Goal: Find specific page/section: Find specific page/section

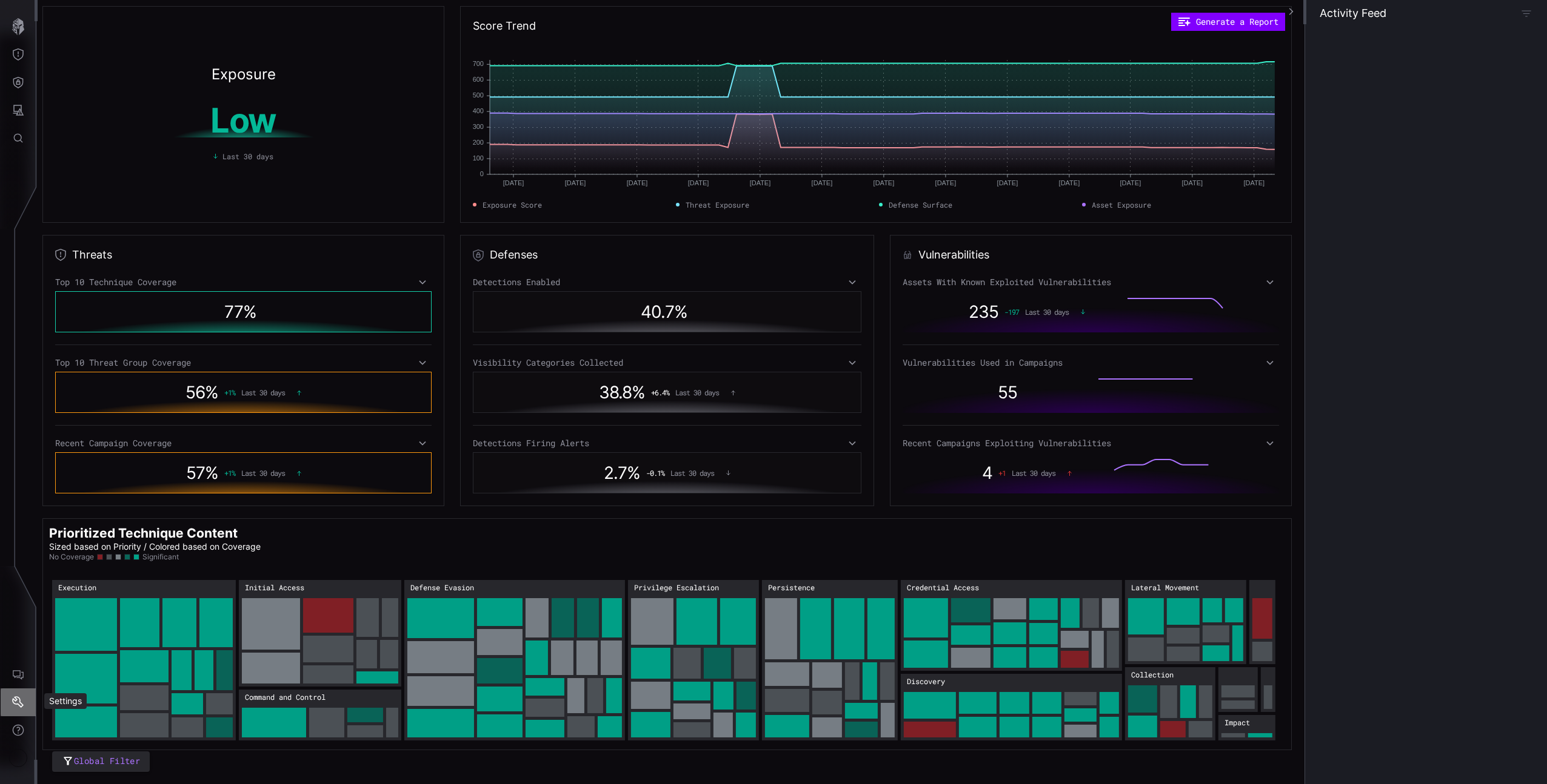
click at [16, 697] on icon "Settings" at bounding box center [18, 702] width 11 height 11
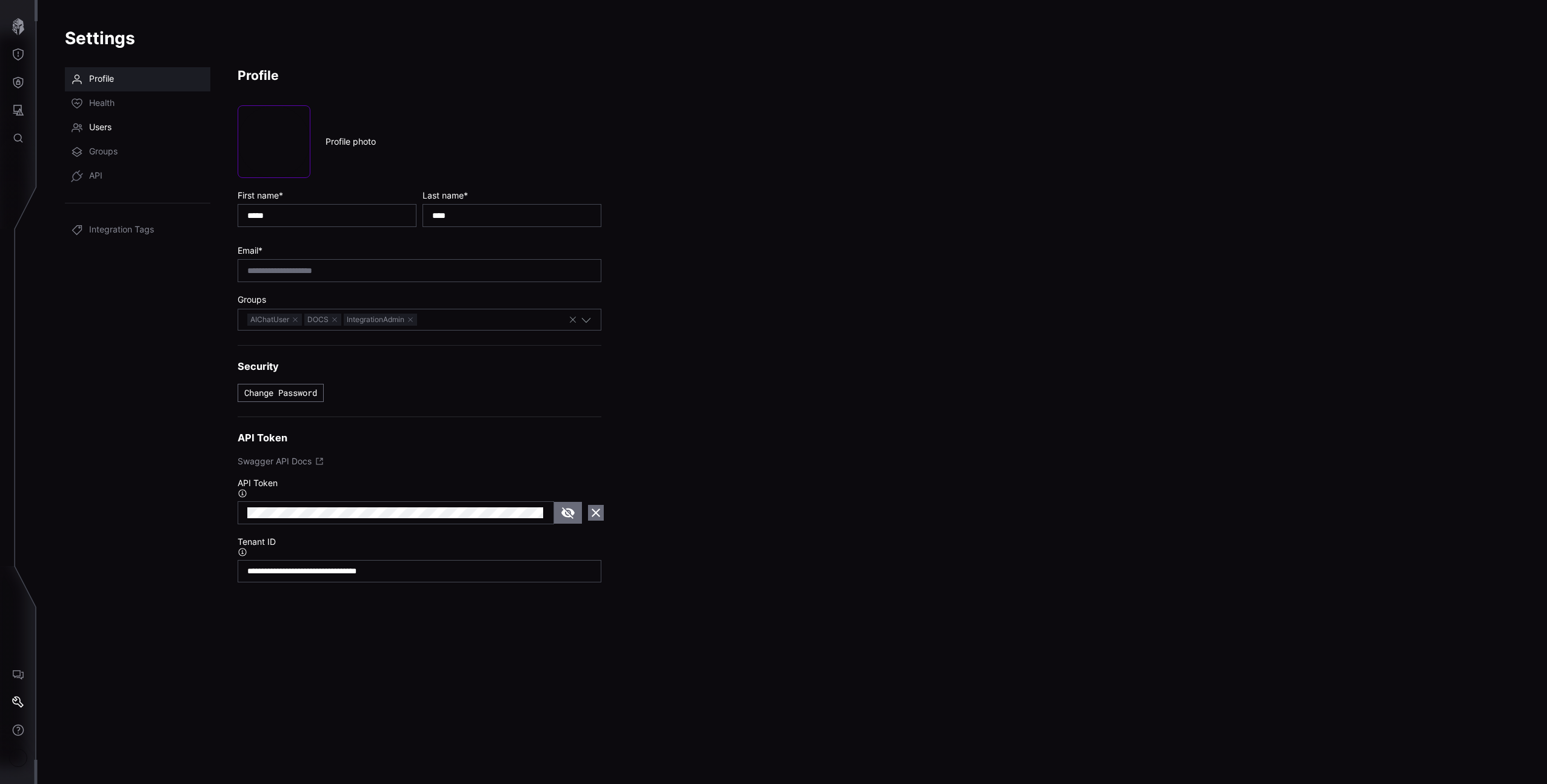
click at [91, 124] on span "Users" at bounding box center [100, 127] width 23 height 12
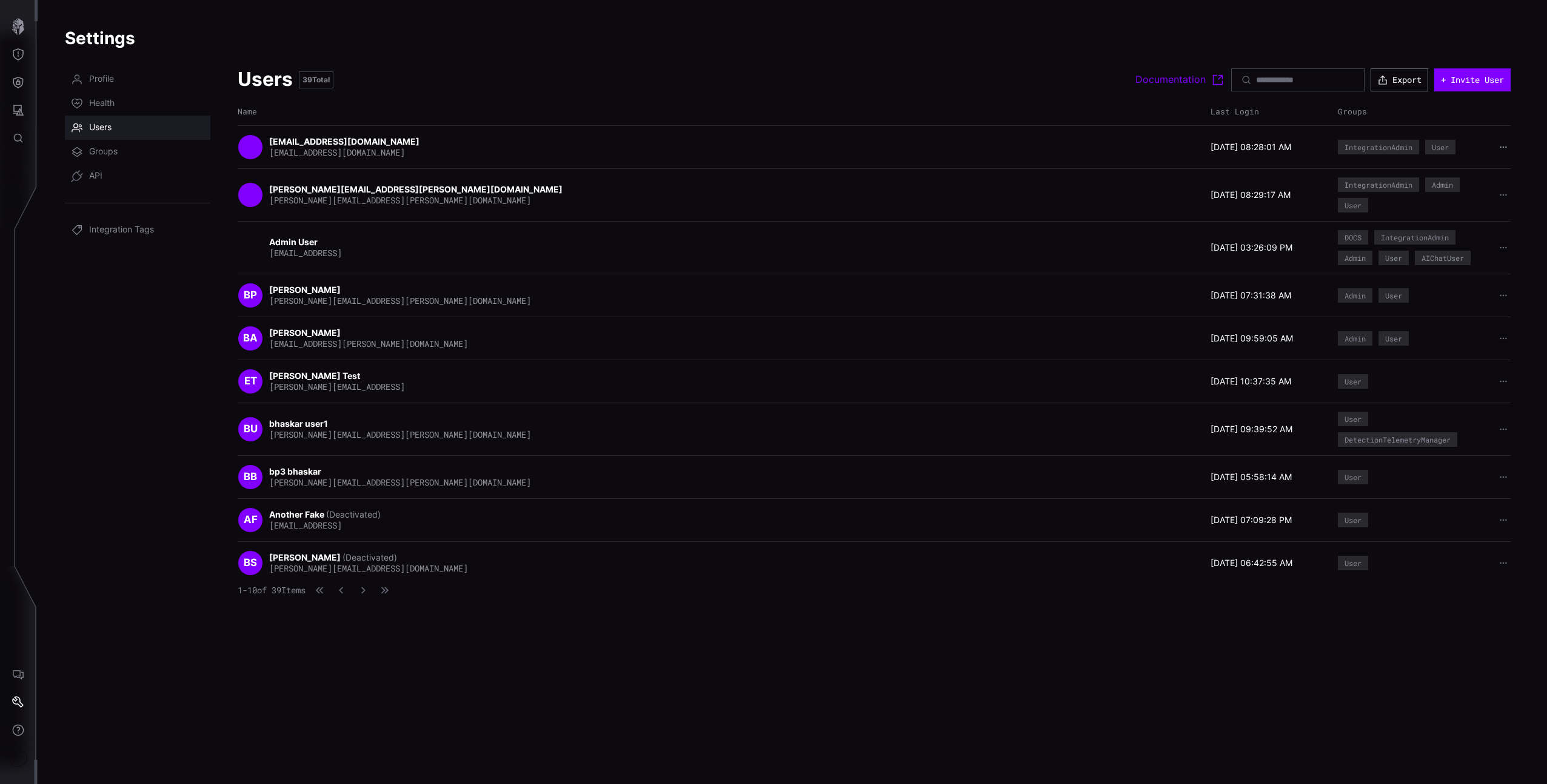
click at [1505, 144] on icon "button" at bounding box center [1503, 147] width 8 height 8
click at [1505, 144] on icon "button" at bounding box center [1503, 147] width 8 height 8
click at [367, 590] on icon "button" at bounding box center [362, 591] width 8 height 8
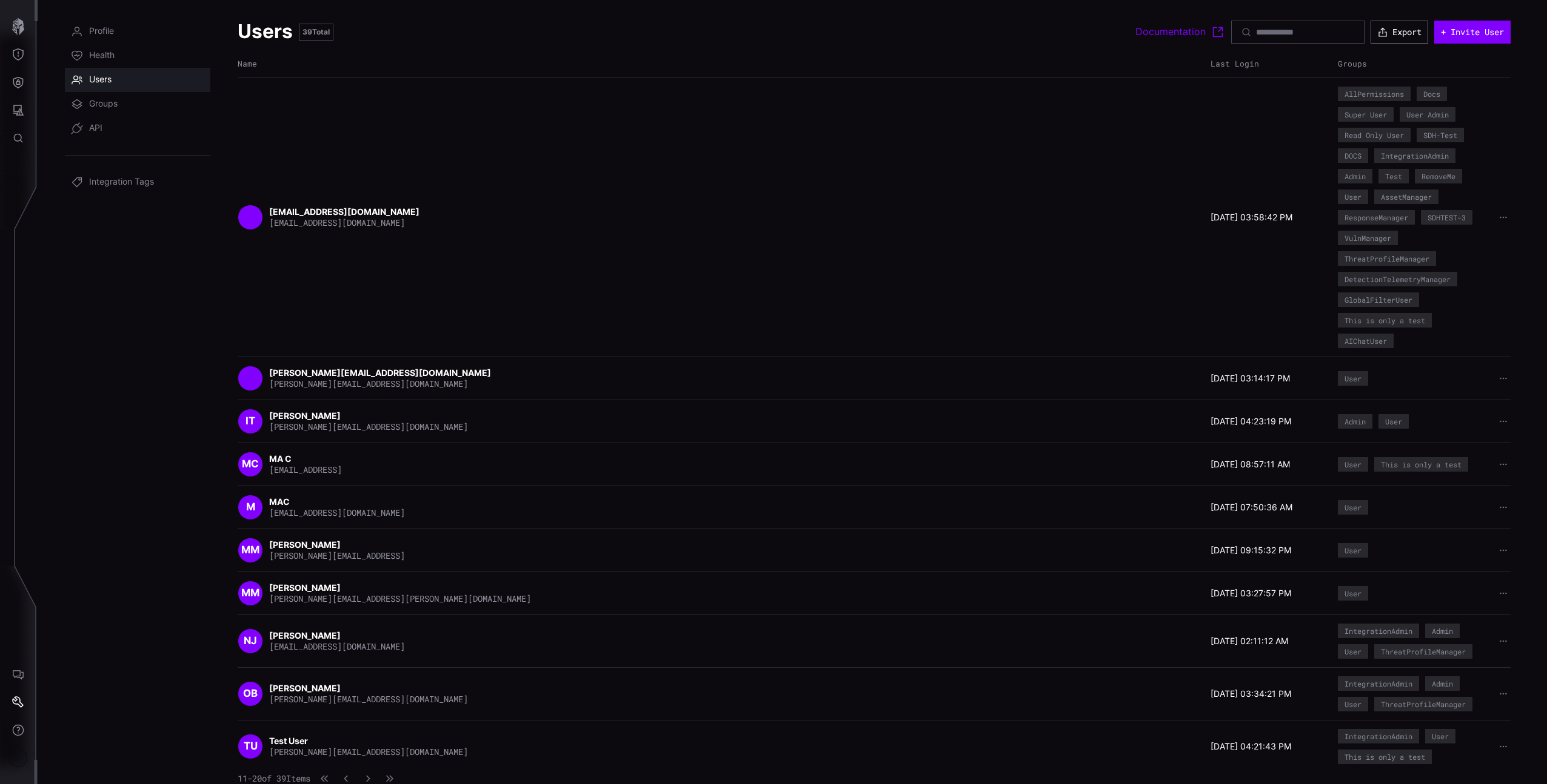
scroll to position [48, 0]
click at [390, 774] on div "11 - 20 of 39 Items" at bounding box center [318, 778] width 160 height 12
click at [386, 771] on div "TU Test User [PERSON_NAME][EMAIL_ADDRESS][DOMAIN_NAME] [DATE] 04:21:43 PM Integ…" at bounding box center [874, 746] width 1272 height 53
click at [393, 776] on div "11 - 20 of 39 Items" at bounding box center [318, 778] width 160 height 12
click at [372, 776] on icon "button" at bounding box center [367, 778] width 8 height 8
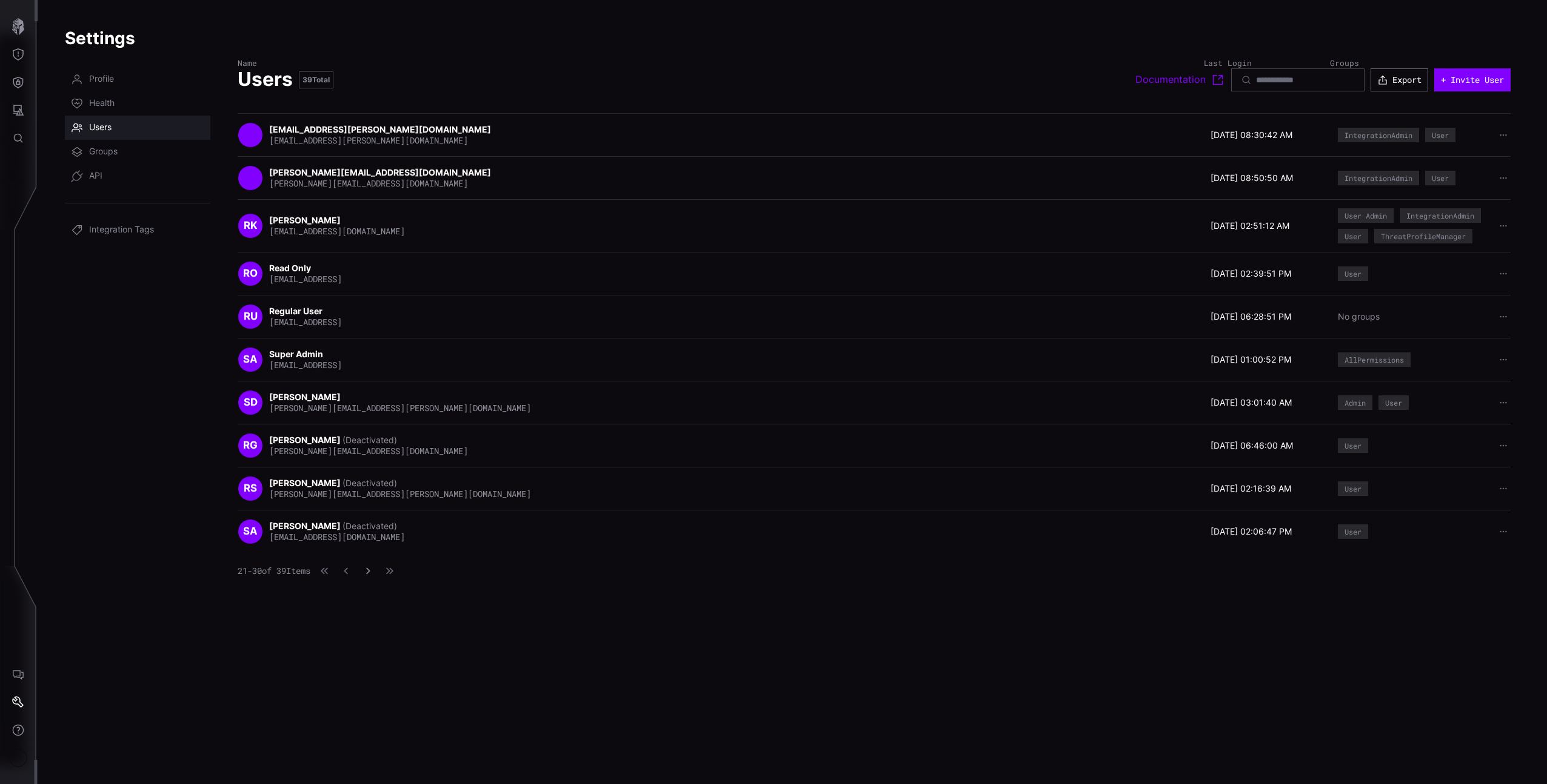
scroll to position [0, 0]
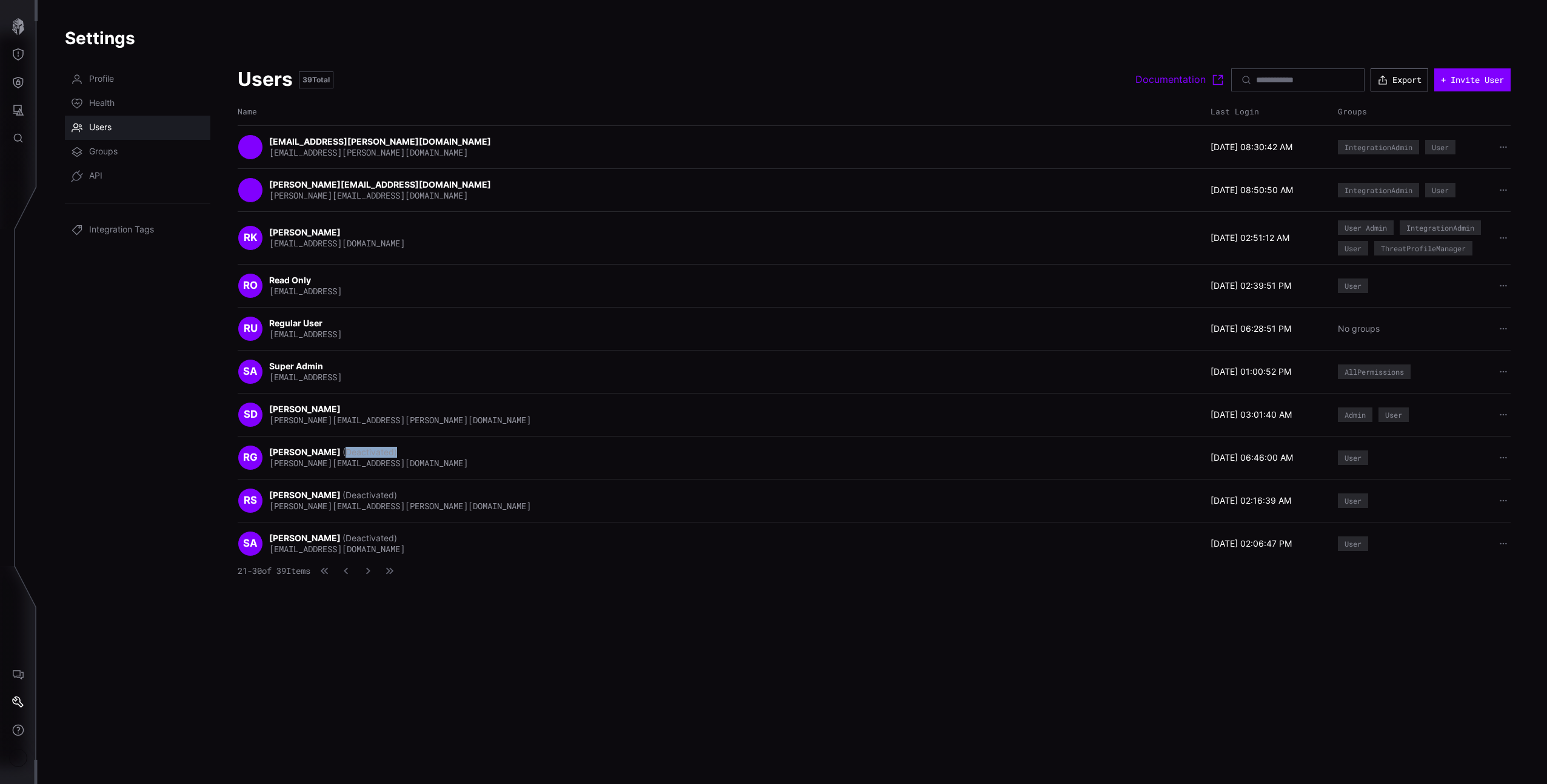
drag, startPoint x: 382, startPoint y: 449, endPoint x: 324, endPoint y: 450, distance: 58.0
click at [324, 450] on div "[PERSON_NAME] (Deactivated) [PERSON_NAME][EMAIL_ADDRESS][DOMAIN_NAME]" at bounding box center [368, 458] width 199 height 22
click at [392, 447] on div "[PERSON_NAME] (Deactivated) [PERSON_NAME][EMAIL_ADDRESS][DOMAIN_NAME]" at bounding box center [368, 458] width 199 height 22
drag, startPoint x: 379, startPoint y: 449, endPoint x: 321, endPoint y: 449, distance: 58.0
click at [321, 449] on div "[PERSON_NAME] (Deactivated) [PERSON_NAME][EMAIL_ADDRESS][DOMAIN_NAME]" at bounding box center [368, 458] width 199 height 22
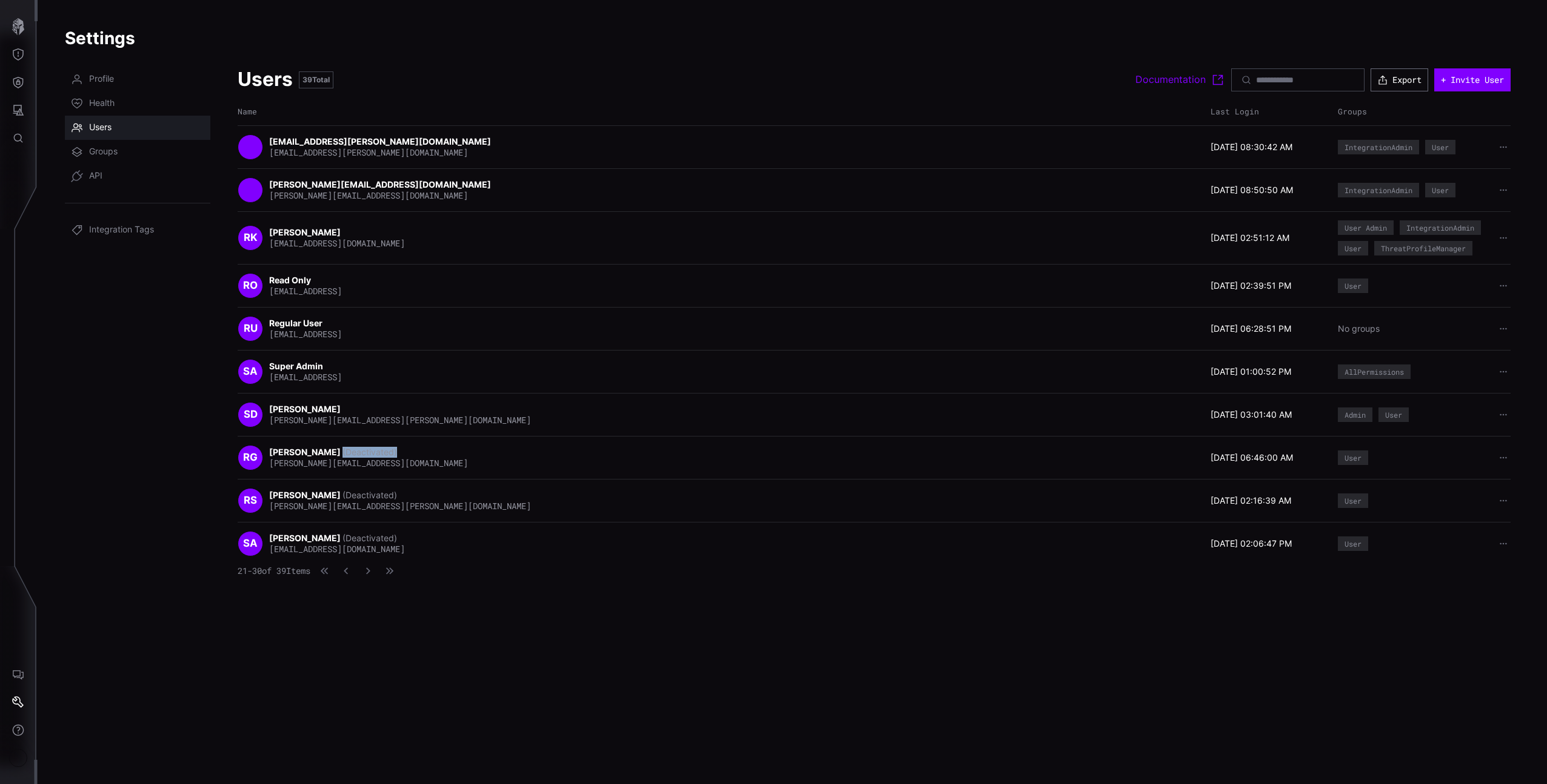
copy span "(Deactivated)"
click at [25, 108] on button "Attack Surface" at bounding box center [18, 110] width 35 height 28
click at [93, 170] on div "Assets" at bounding box center [101, 164] width 64 height 15
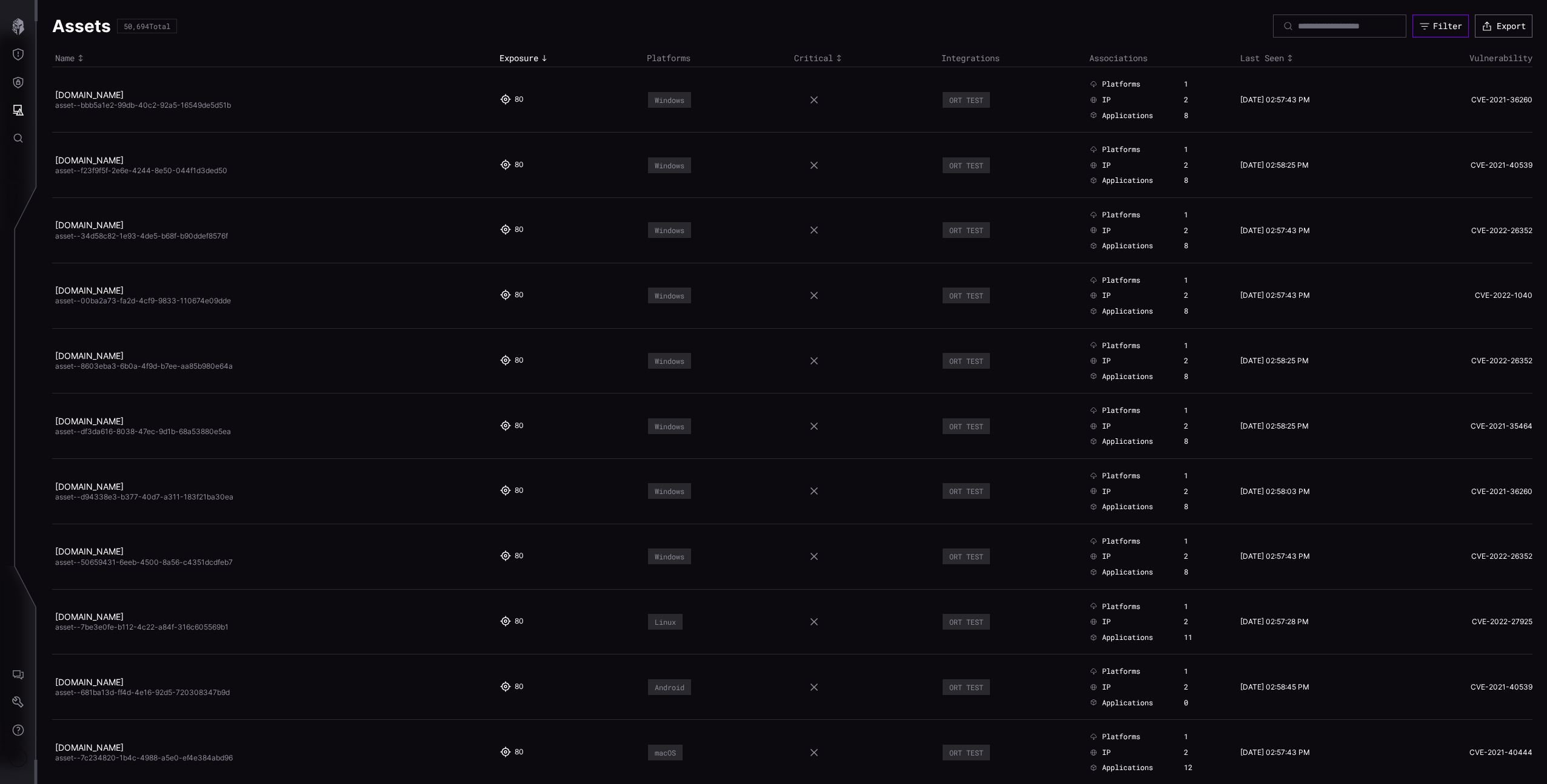
click at [1419, 25] on icon "button" at bounding box center [1424, 26] width 11 height 11
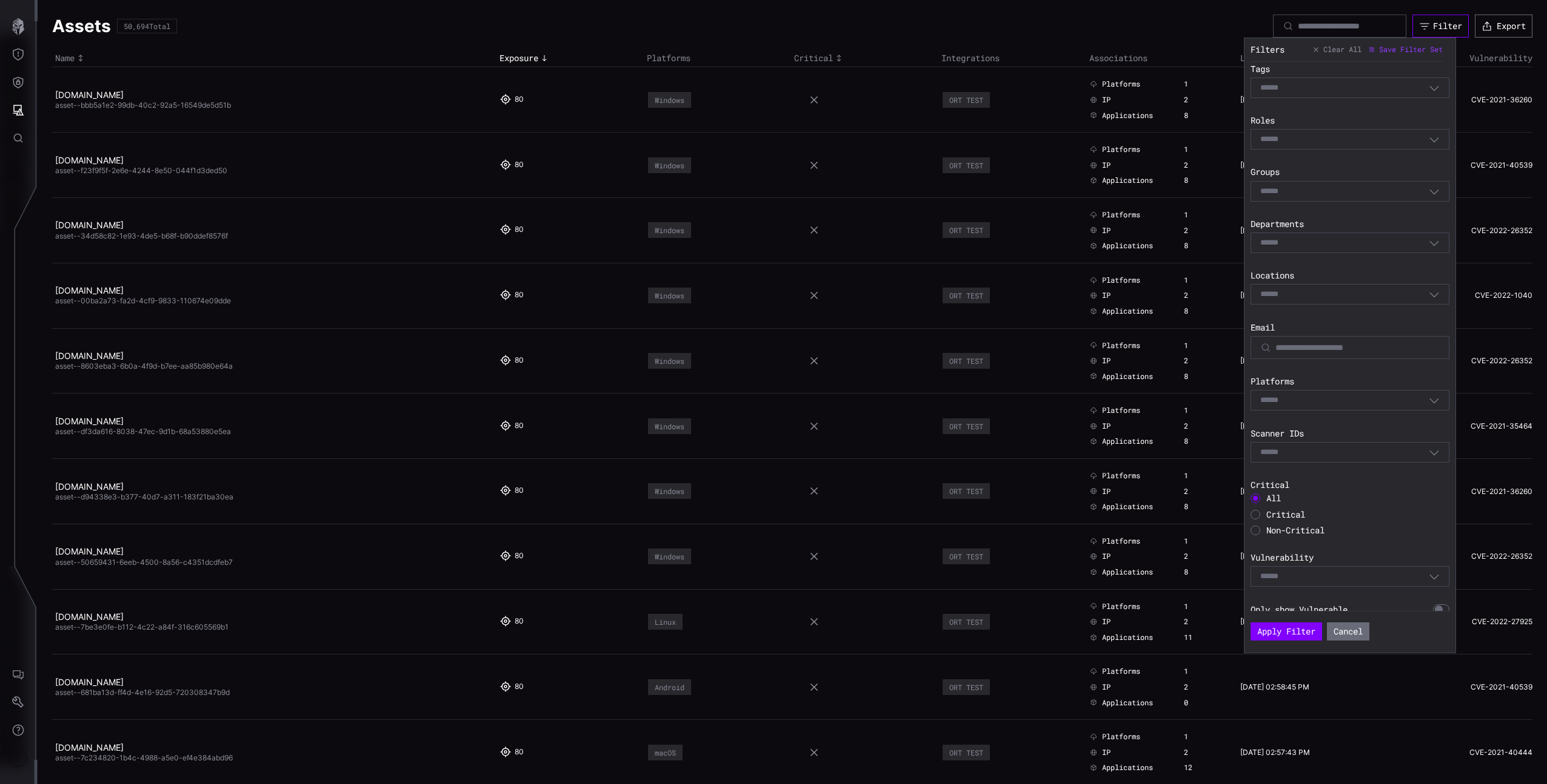
scroll to position [181, 0]
click at [1265, 508] on div "Critical" at bounding box center [1350, 504] width 199 height 9
click at [1255, 504] on div at bounding box center [1255, 505] width 9 height 9
click at [1289, 634] on button "Apply Filter" at bounding box center [1286, 631] width 72 height 18
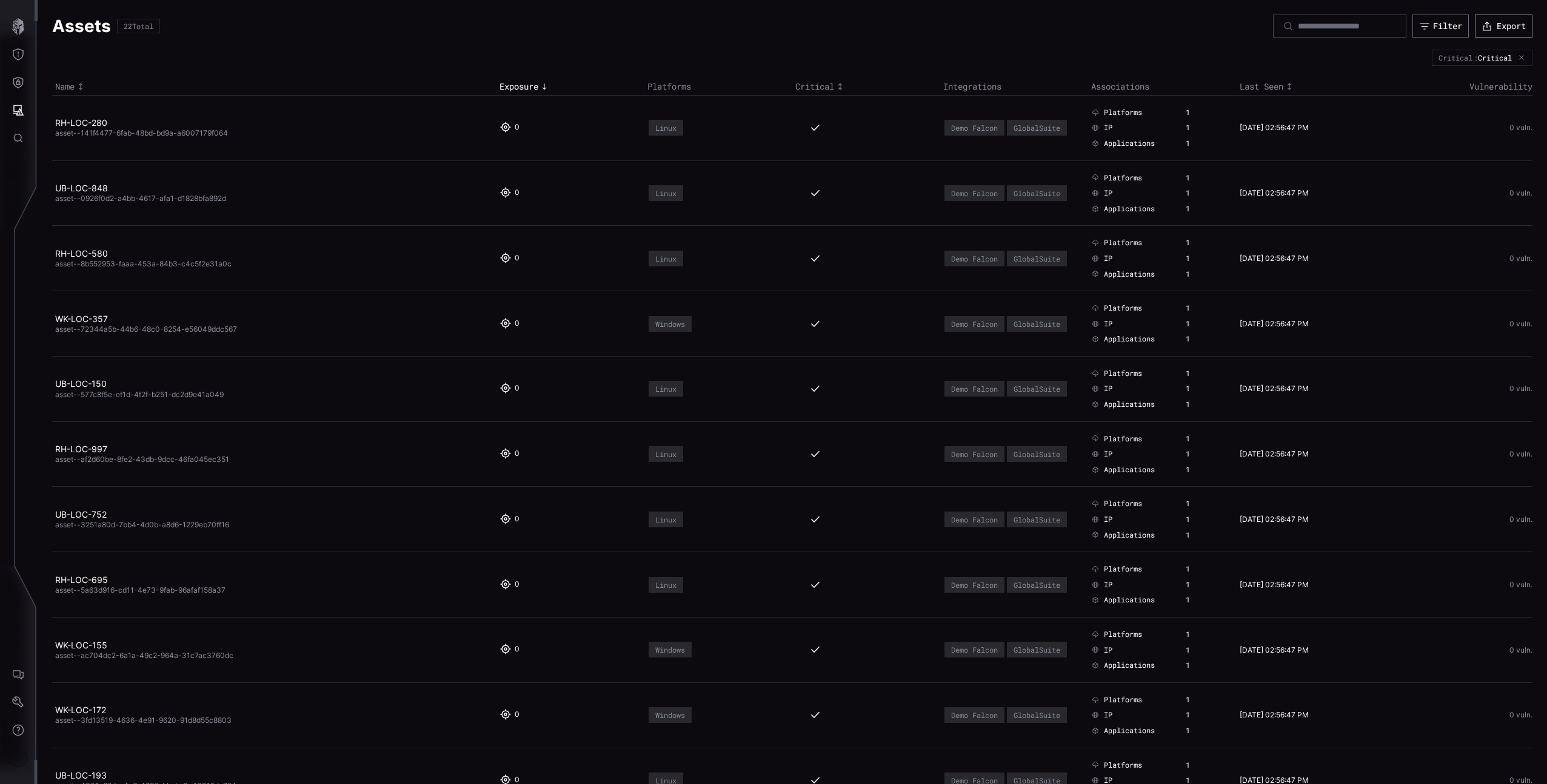
click at [1484, 29] on div "button" at bounding box center [1488, 26] width 15 height 11
click at [8, 91] on button "Defense Surface" at bounding box center [18, 83] width 35 height 28
click at [134, 112] on div "Visibility" at bounding box center [114, 108] width 92 height 15
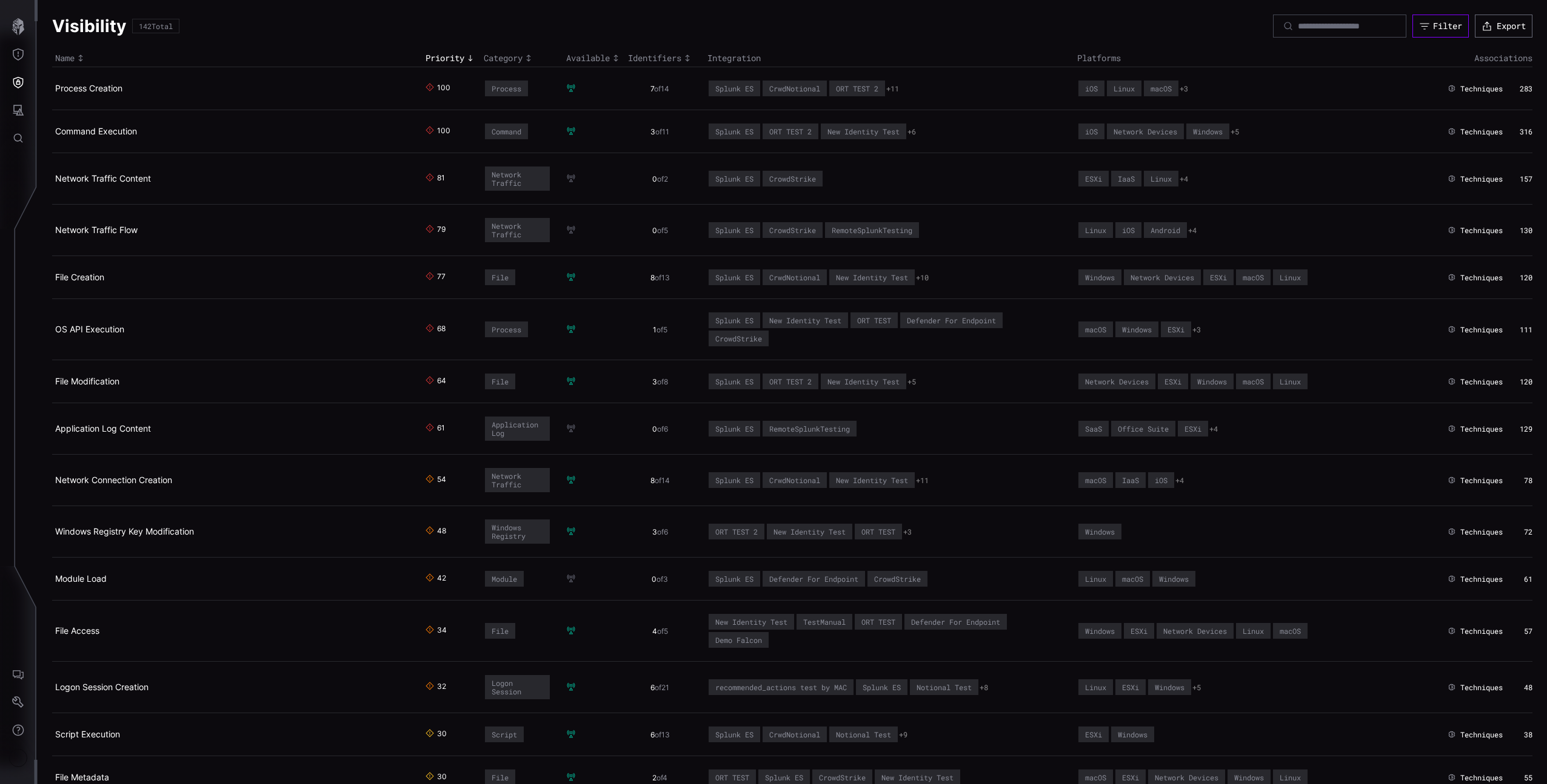
click at [1433, 29] on div "Filter" at bounding box center [1447, 26] width 29 height 11
click at [1488, 31] on button "Export" at bounding box center [1503, 25] width 58 height 23
